Goal: Task Accomplishment & Management: Manage account settings

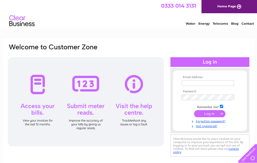
click at [185, 82] on input "text" at bounding box center [207, 83] width 52 height 6
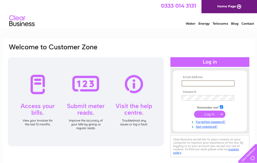
type input "mark@coachmanscottage.com"
click at [194, 111] on input "submit" at bounding box center [209, 114] width 31 height 7
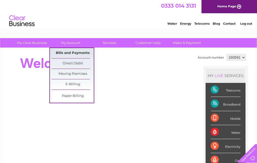
click at [69, 52] on link "Bills and Payments" at bounding box center [73, 53] width 42 height 10
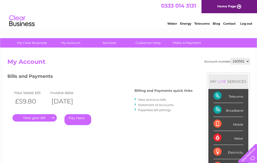
click at [33, 116] on link "." at bounding box center [34, 117] width 44 height 7
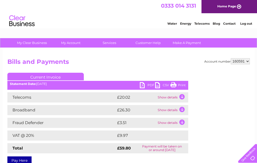
click at [146, 86] on link "PDF" at bounding box center [147, 85] width 15 height 7
click at [148, 85] on link "PDF" at bounding box center [147, 85] width 15 height 7
click at [245, 24] on link "Log out" at bounding box center [246, 24] width 12 height 4
